Goal: Navigation & Orientation: Go to known website

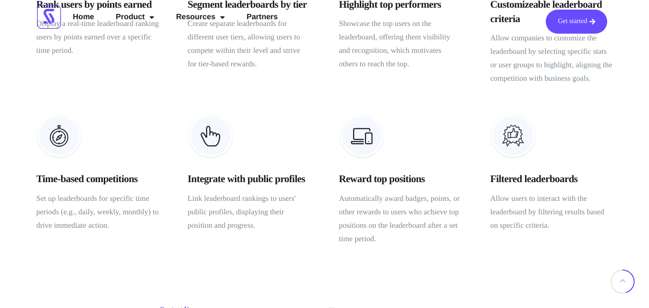
scroll to position [335, 0]
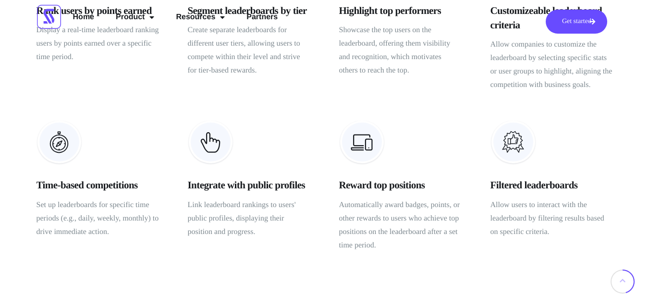
click at [559, 15] on link "Get started" at bounding box center [575, 22] width 61 height 24
